Goal: Transaction & Acquisition: Purchase product/service

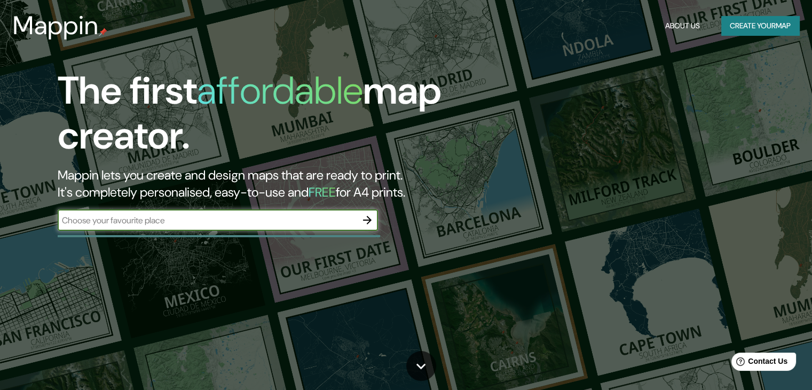
click at [730, 28] on button "Create your map" at bounding box center [761, 26] width 78 height 20
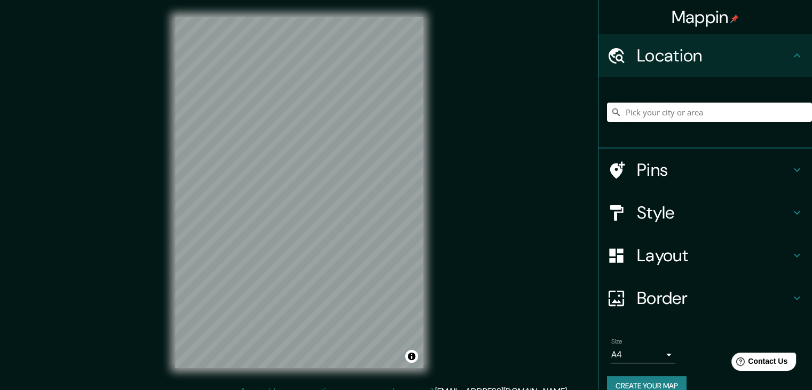
click at [665, 113] on input "Pick your city or area" at bounding box center [709, 112] width 205 height 19
click at [650, 104] on input "Pick your city or area" at bounding box center [709, 112] width 205 height 19
paste input "Av. [STREET_ADDRESS]"
type input "[GEOGRAPHIC_DATA], [GEOGRAPHIC_DATA], [GEOGRAPHIC_DATA]"
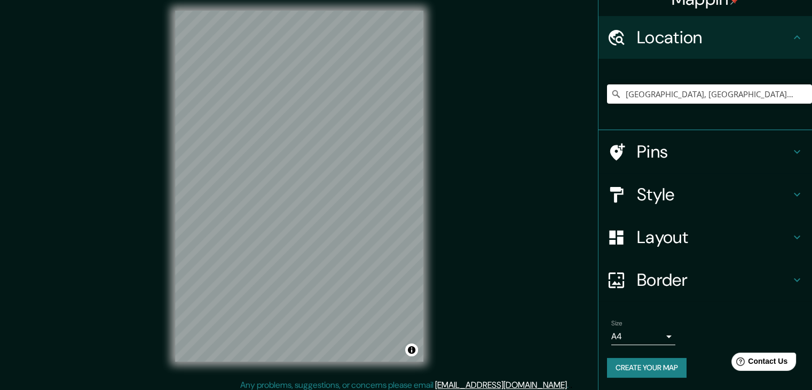
scroll to position [12, 0]
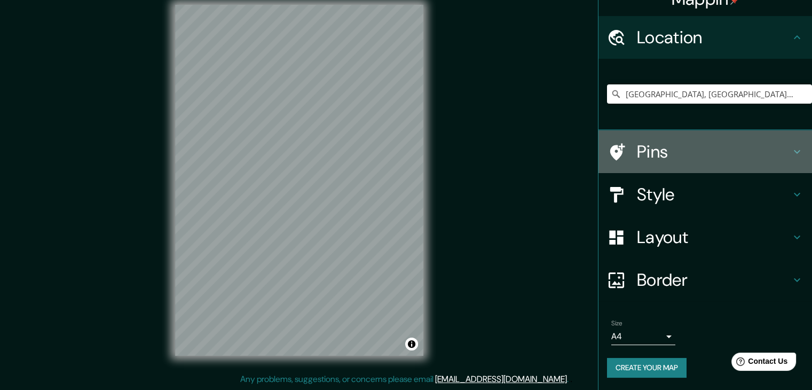
click at [675, 146] on h4 "Pins" at bounding box center [714, 151] width 154 height 21
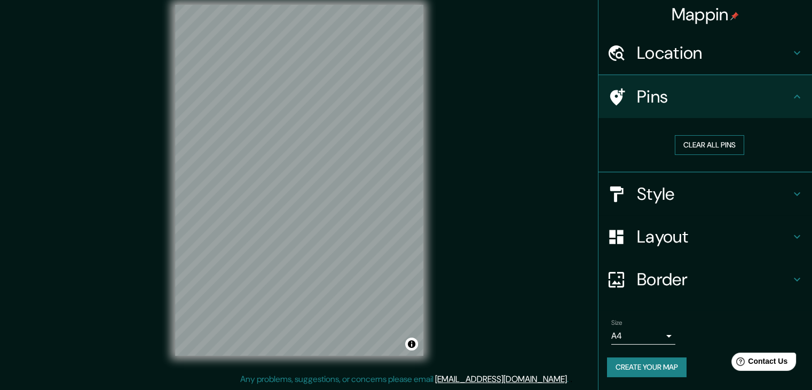
scroll to position [2, 0]
drag, startPoint x: 724, startPoint y: 139, endPoint x: 724, endPoint y: 122, distance: 16.6
click at [724, 122] on div "Clear all pins" at bounding box center [706, 146] width 214 height 55
click at [723, 142] on button "Clear all pins" at bounding box center [709, 146] width 69 height 20
click at [293, 217] on div at bounding box center [295, 214] width 9 height 9
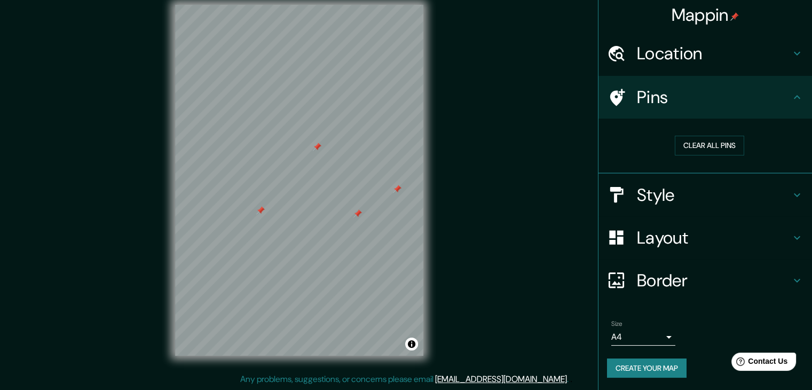
click at [259, 212] on div at bounding box center [260, 210] width 9 height 9
click at [361, 214] on div at bounding box center [358, 213] width 9 height 9
click at [397, 191] on div at bounding box center [397, 189] width 9 height 9
click at [317, 150] on div at bounding box center [317, 147] width 9 height 9
click at [791, 95] on icon at bounding box center [797, 97] width 13 height 13
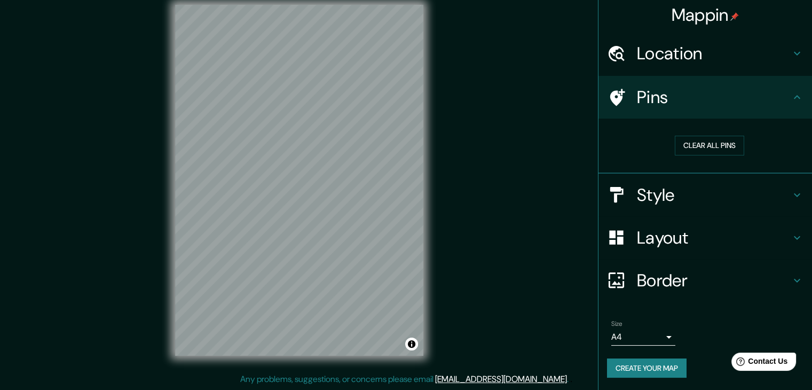
click at [731, 12] on img at bounding box center [735, 16] width 9 height 9
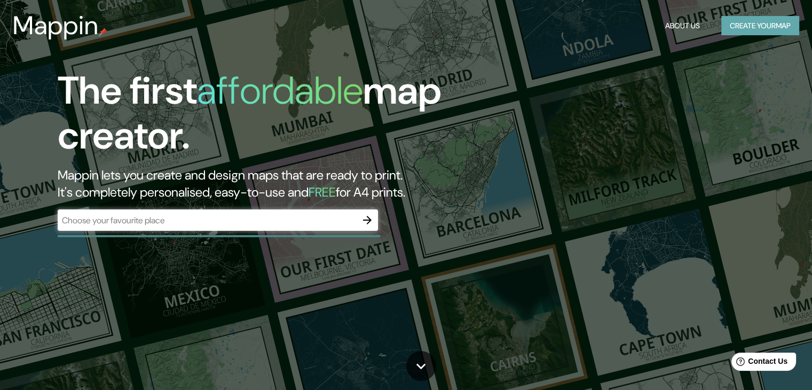
click at [766, 29] on button "Create your map" at bounding box center [761, 26] width 78 height 20
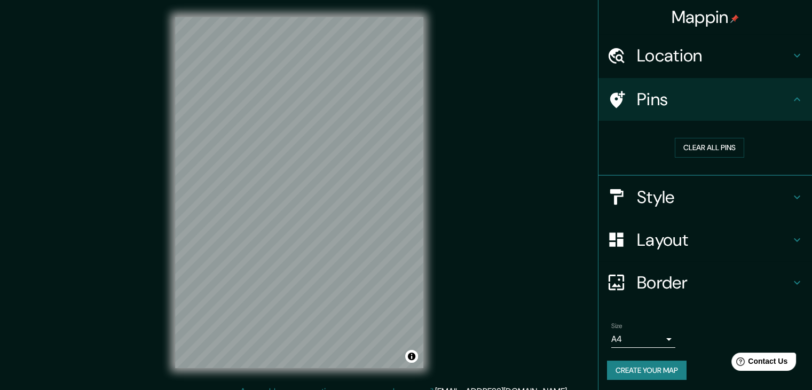
click at [731, 64] on h4 "Location" at bounding box center [714, 55] width 154 height 21
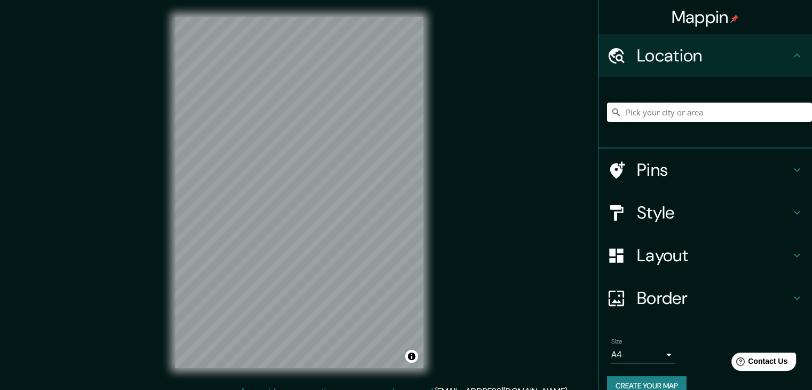
click at [701, 107] on input "Pick your city or area" at bounding box center [709, 112] width 205 height 19
paste input "Av. [STREET_ADDRESS]"
type input "[GEOGRAPHIC_DATA], [GEOGRAPHIC_DATA], [GEOGRAPHIC_DATA]"
click at [742, 208] on h4 "Style" at bounding box center [714, 212] width 154 height 21
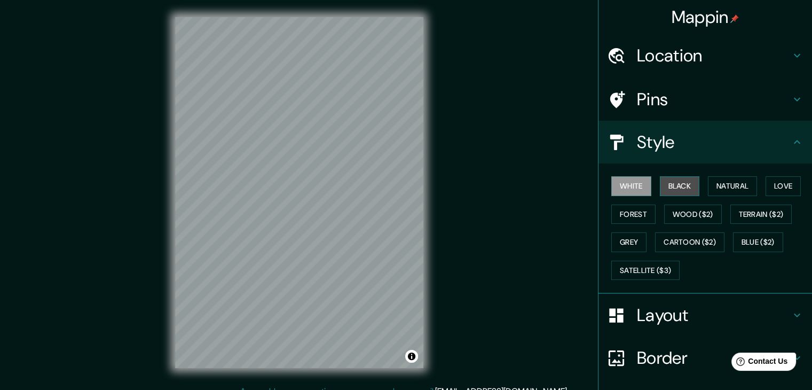
click at [675, 184] on button "Black" at bounding box center [680, 186] width 40 height 20
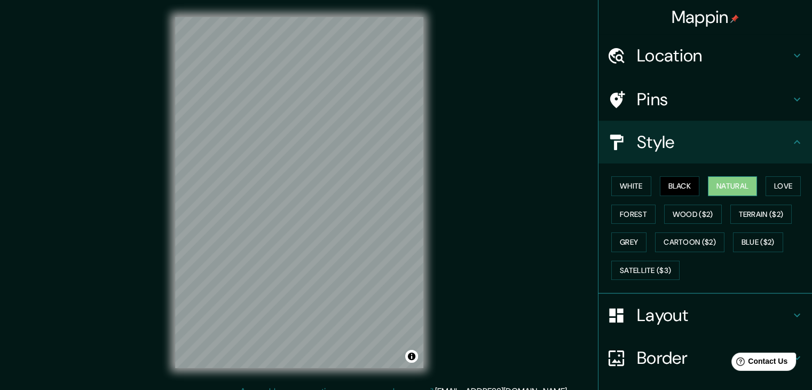
click at [718, 182] on button "Natural" at bounding box center [732, 186] width 49 height 20
click at [645, 210] on button "Forest" at bounding box center [634, 215] width 44 height 20
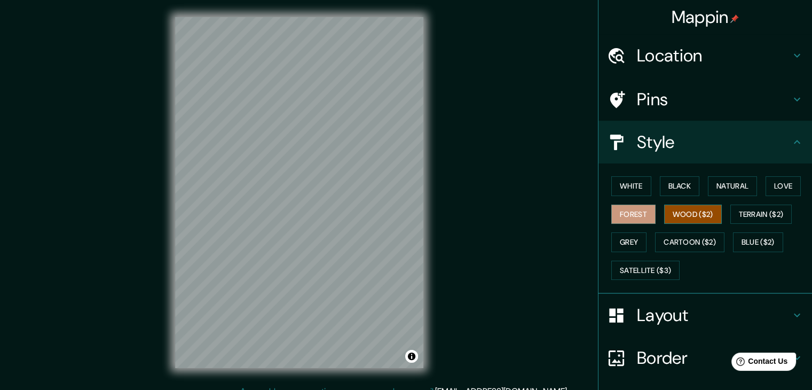
click at [684, 212] on button "Wood ($2)" at bounding box center [693, 215] width 58 height 20
click at [761, 214] on button "Terrain ($2)" at bounding box center [762, 215] width 62 height 20
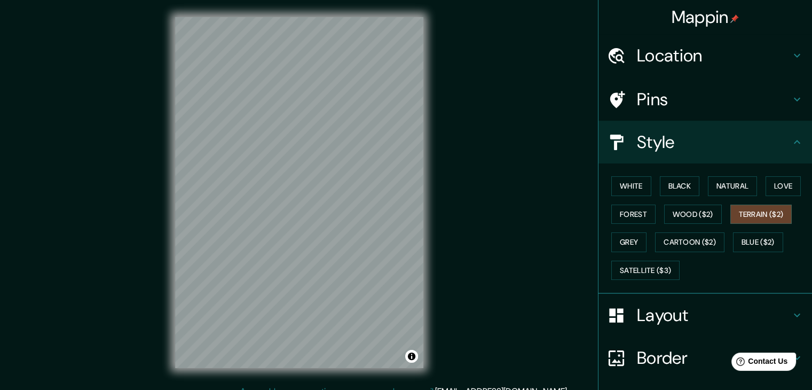
click at [640, 240] on div "White Black Natural Love Forest Wood ($2) Terrain ($2) Grey Cartoon ($2) Blue (…" at bounding box center [709, 228] width 205 height 112
click at [639, 241] on button "Grey" at bounding box center [629, 242] width 35 height 20
click at [647, 91] on h4 "Pins" at bounding box center [714, 99] width 154 height 21
